Goal: Information Seeking & Learning: Learn about a topic

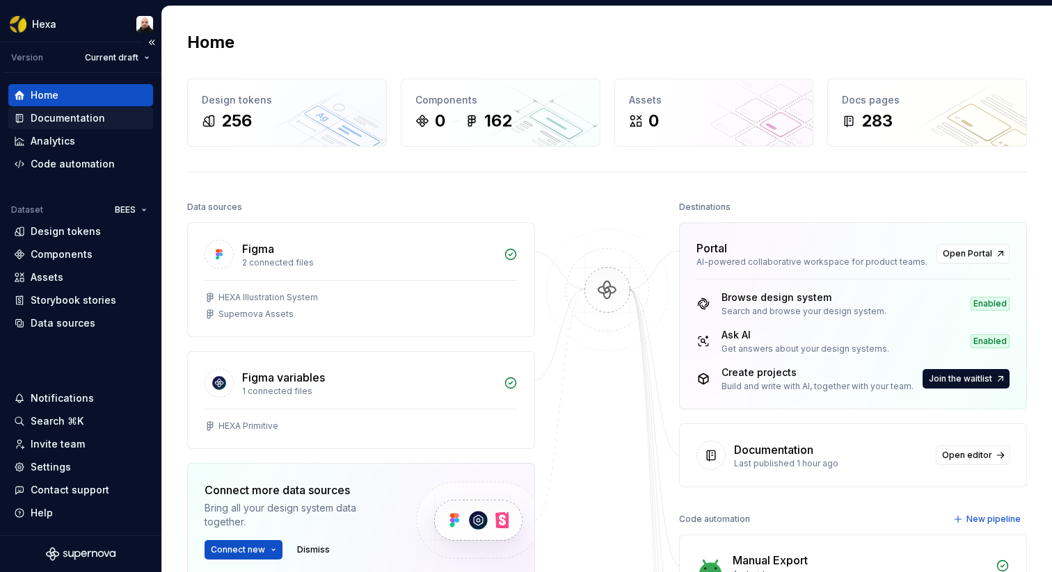
click at [65, 122] on div "Documentation" at bounding box center [68, 118] width 74 height 14
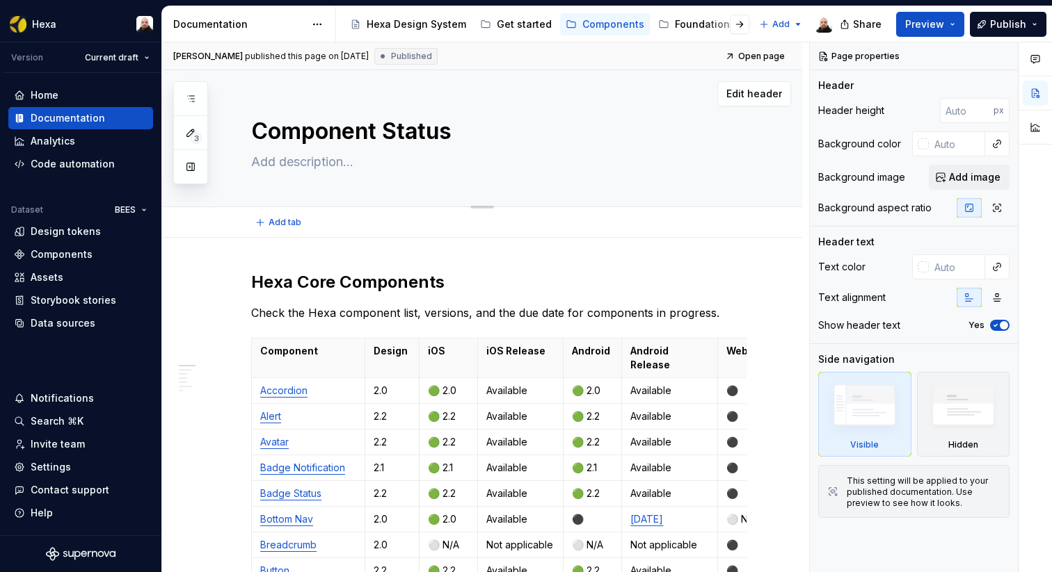
click at [597, 140] on textarea "Component Status" at bounding box center [495, 131] width 495 height 33
click at [598, 102] on div "Edit header" at bounding box center [476, 93] width 629 height 25
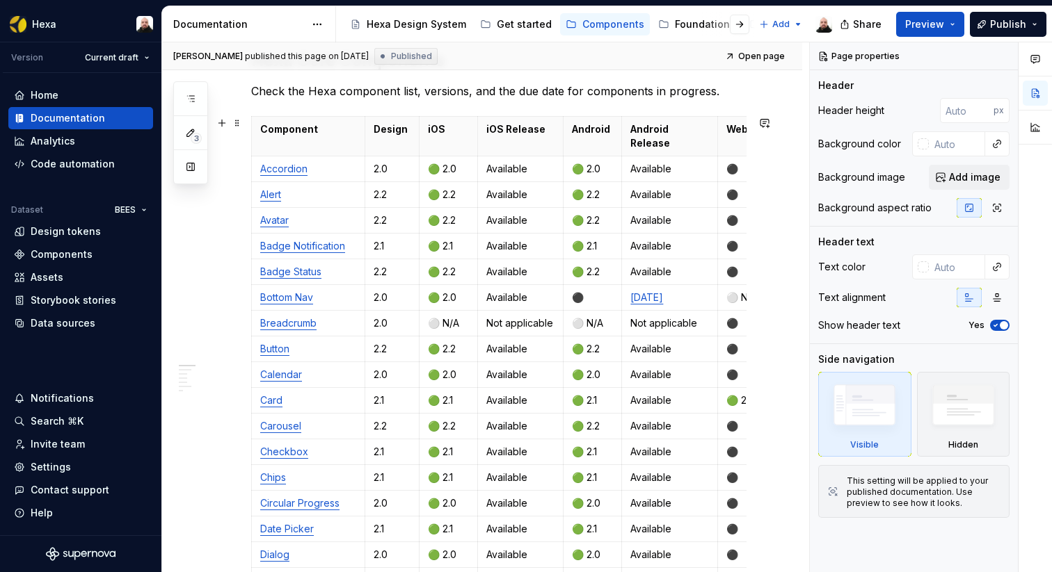
scroll to position [199, 0]
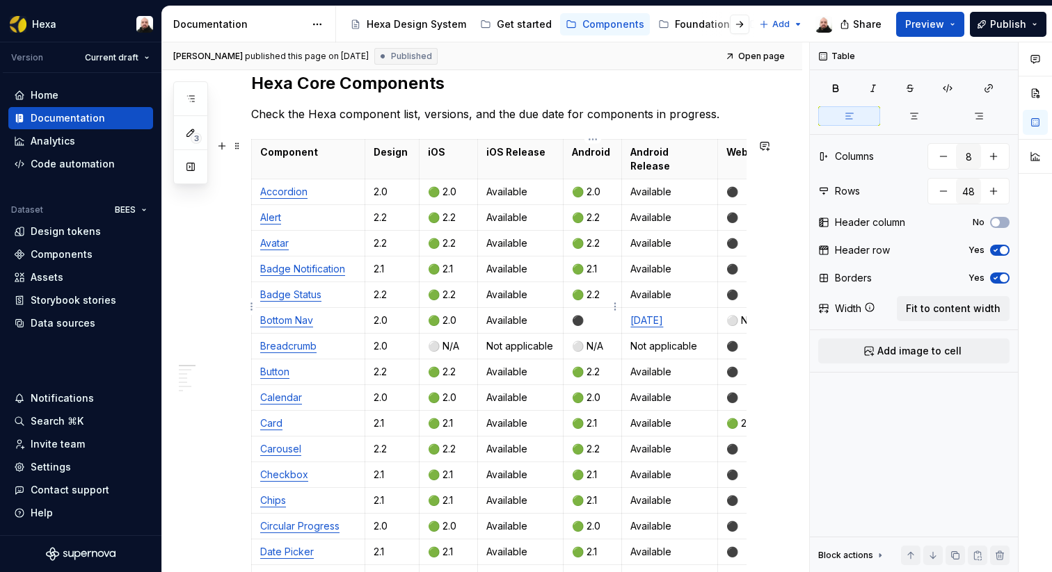
click at [595, 314] on p "⚫️" at bounding box center [592, 321] width 41 height 14
drag, startPoint x: 445, startPoint y: 308, endPoint x: 430, endPoint y: 308, distance: 14.6
click at [430, 314] on p "🟢 2.0" at bounding box center [448, 321] width 41 height 14
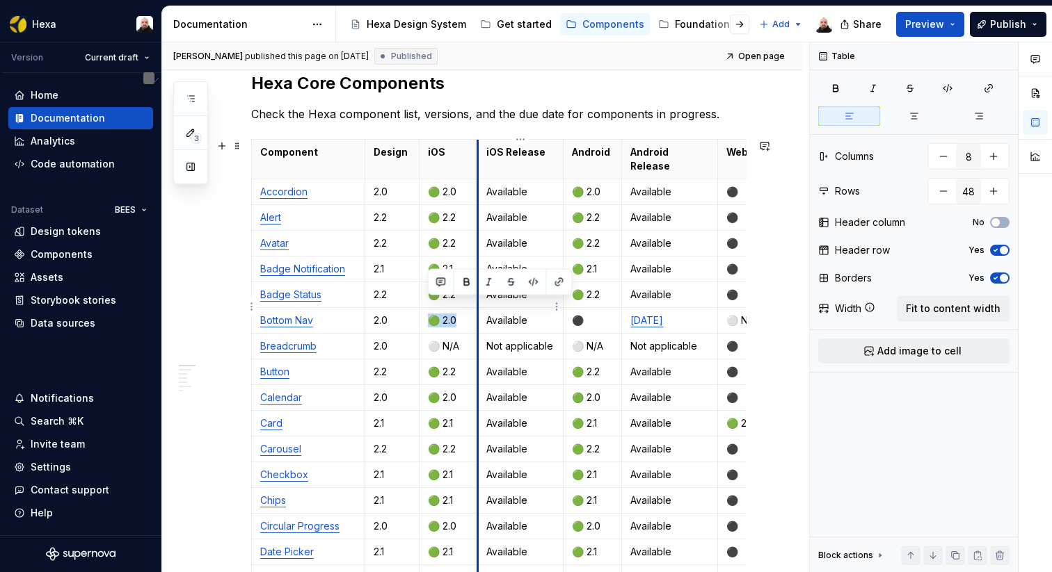
copy p "🟢 2.0"
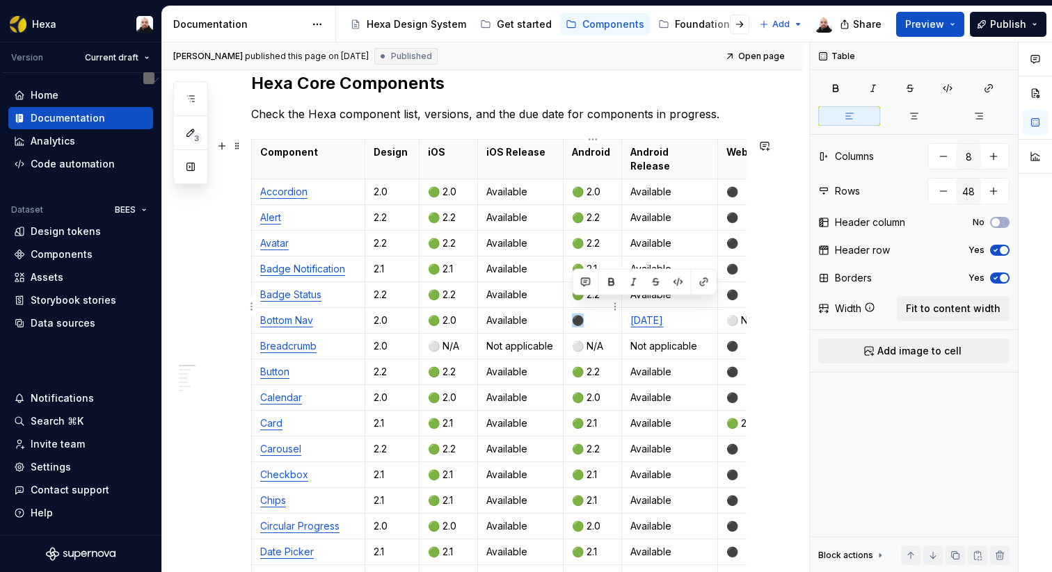
drag, startPoint x: 591, startPoint y: 306, endPoint x: 571, endPoint y: 306, distance: 20.2
click at [571, 308] on td "⚫️" at bounding box center [592, 321] width 58 height 26
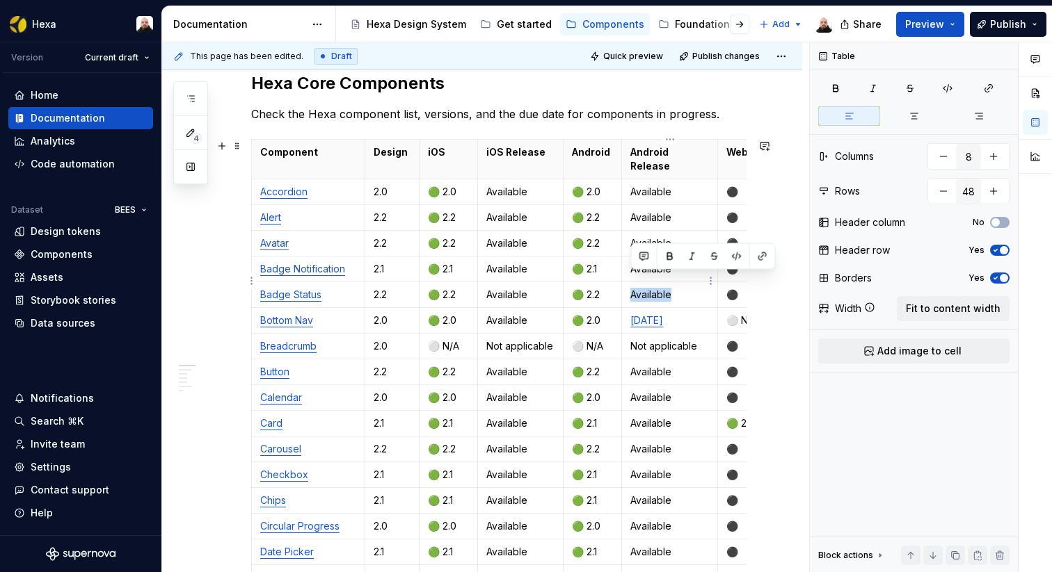
drag, startPoint x: 685, startPoint y: 278, endPoint x: 629, endPoint y: 280, distance: 55.7
click at [629, 282] on td "Available" at bounding box center [670, 295] width 96 height 26
copy p "Available"
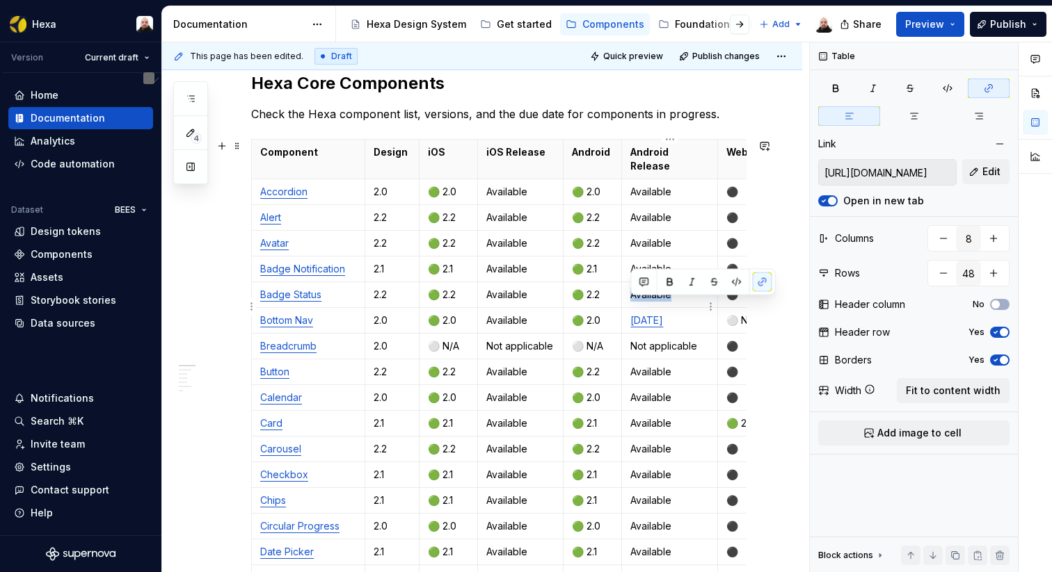
drag, startPoint x: 696, startPoint y: 309, endPoint x: 631, endPoint y: 308, distance: 64.7
click at [631, 314] on p "[DATE]" at bounding box center [669, 321] width 79 height 14
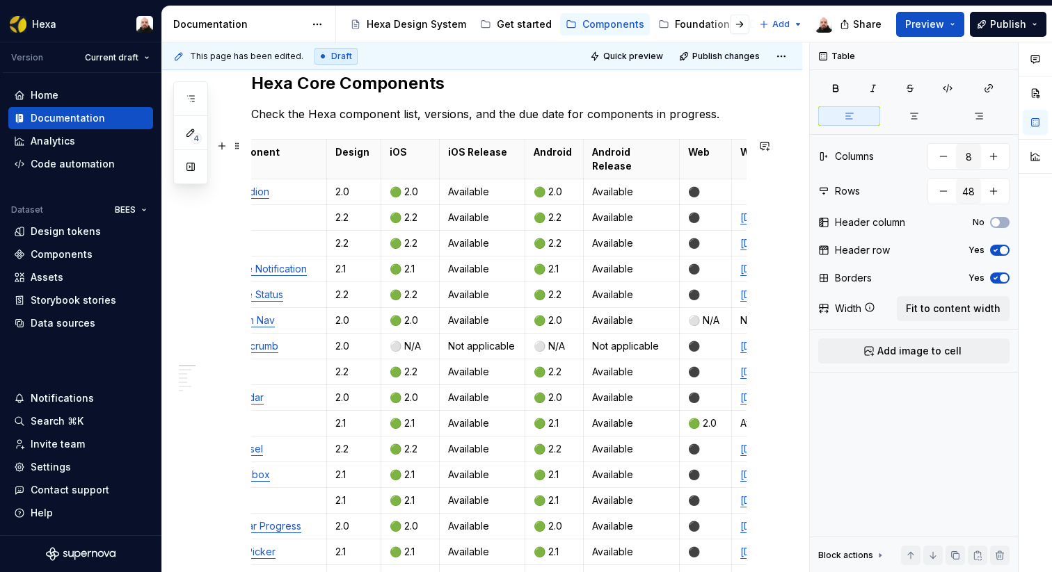
scroll to position [0, 33]
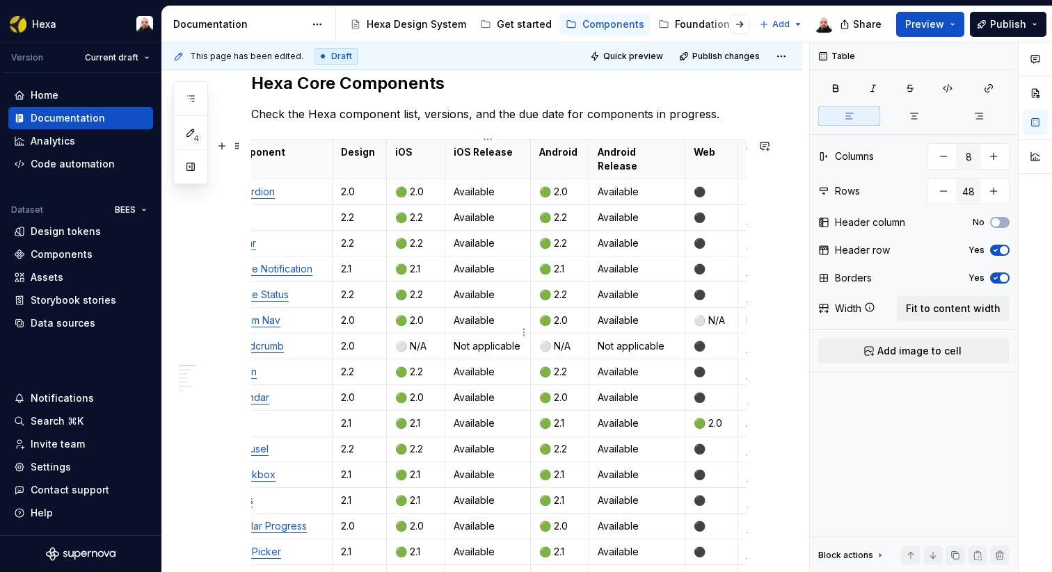
click at [492, 339] on p "Not applicable" at bounding box center [487, 346] width 69 height 14
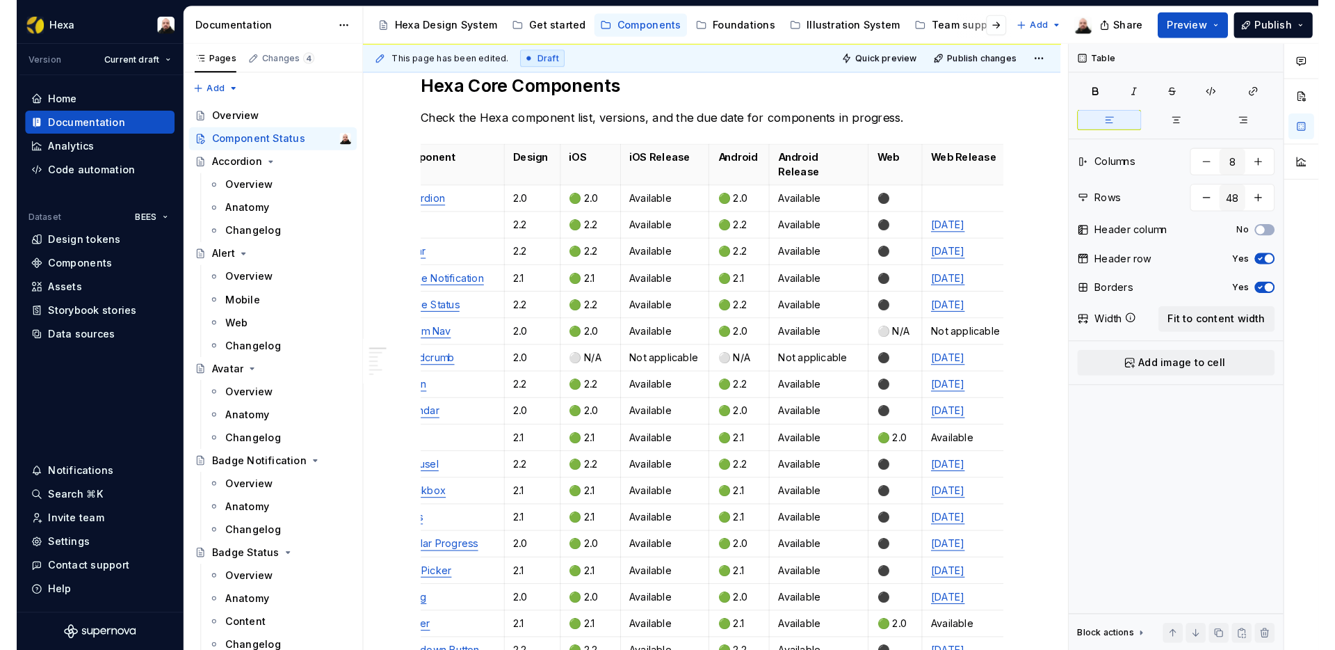
scroll to position [0, 0]
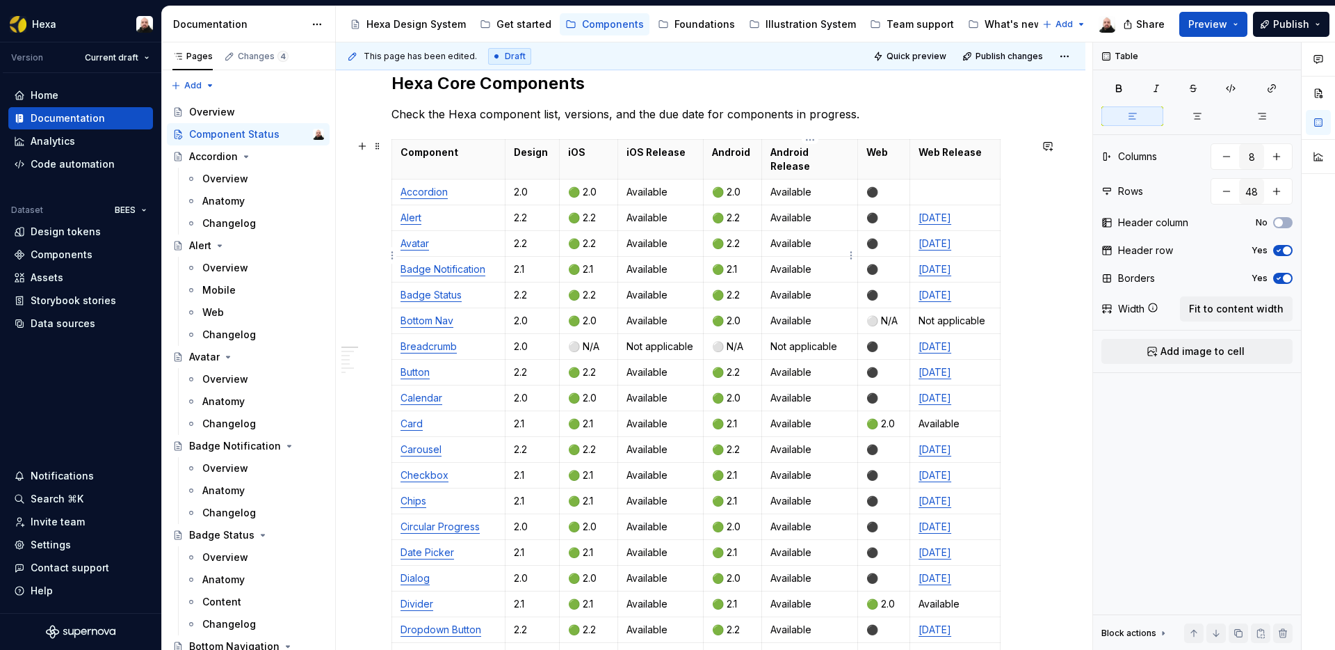
type textarea "*"
